Goal: Information Seeking & Learning: Learn about a topic

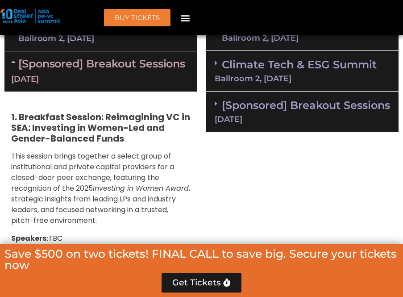
click at [279, 132] on div "[Sponsored] Breakout Sessions [DATE]" at bounding box center [302, 111] width 193 height 41
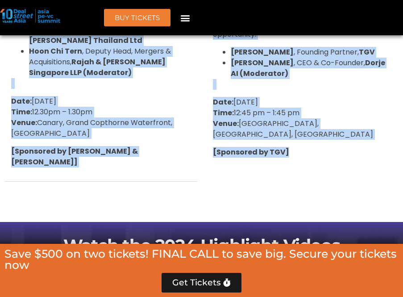
scroll to position [1620, 0]
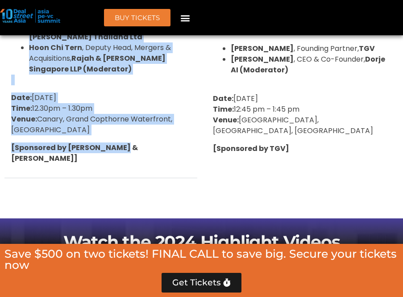
drag, startPoint x: 10, startPoint y: 115, endPoint x: 124, endPoint y: 135, distance: 115.0
copy div "2. Lorem Ipsumdo: SI ametconse adipis: elitseddo eiu temp incid utlab Etdolor m…"
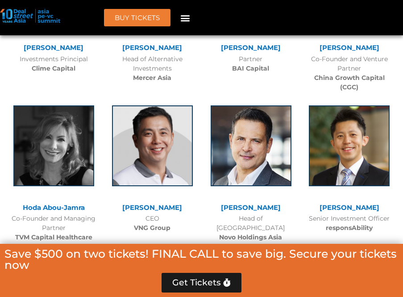
scroll to position [3471, 0]
click at [190, 17] on div "Menu" at bounding box center [185, 17] width 15 height 15
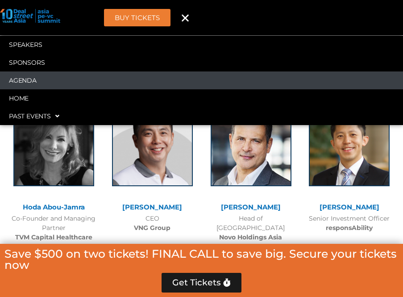
click at [95, 74] on link "Agenda" at bounding box center [201, 80] width 403 height 18
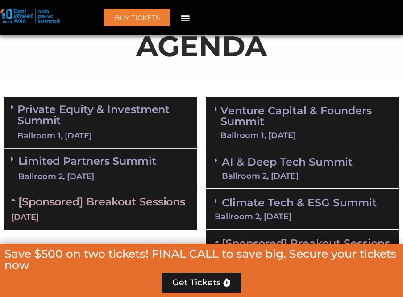
scroll to position [647, 0]
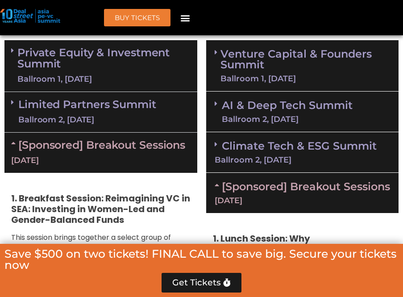
click at [267, 192] on div "[Sponsored] Breakout Sessions [DATE]" at bounding box center [302, 193] width 193 height 40
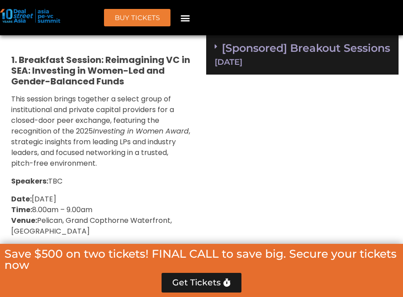
scroll to position [780, 0]
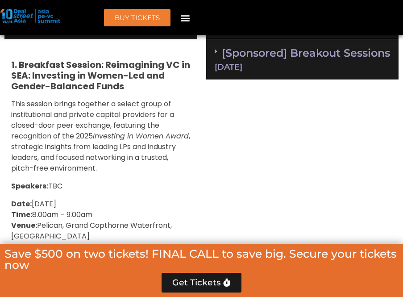
click at [254, 71] on div "[Sponsored] Breakout Sessions [DATE]" at bounding box center [302, 59] width 193 height 41
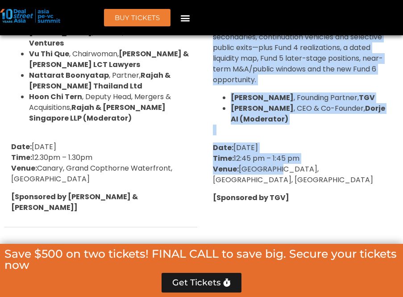
scroll to position [1572, 0]
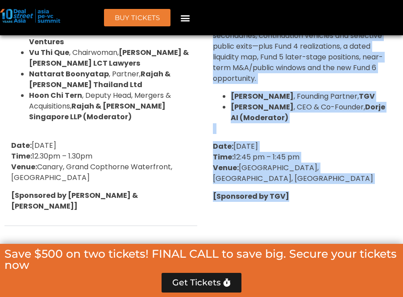
drag, startPoint x: 210, startPoint y: 64, endPoint x: 295, endPoint y: 185, distance: 147.8
copy div "3. Lorem Ipsumdo: Sit Ametco?: Adipisci Elit Seddoeiu tem Inci’u Labore Etdolor…"
